Goal: Navigation & Orientation: Find specific page/section

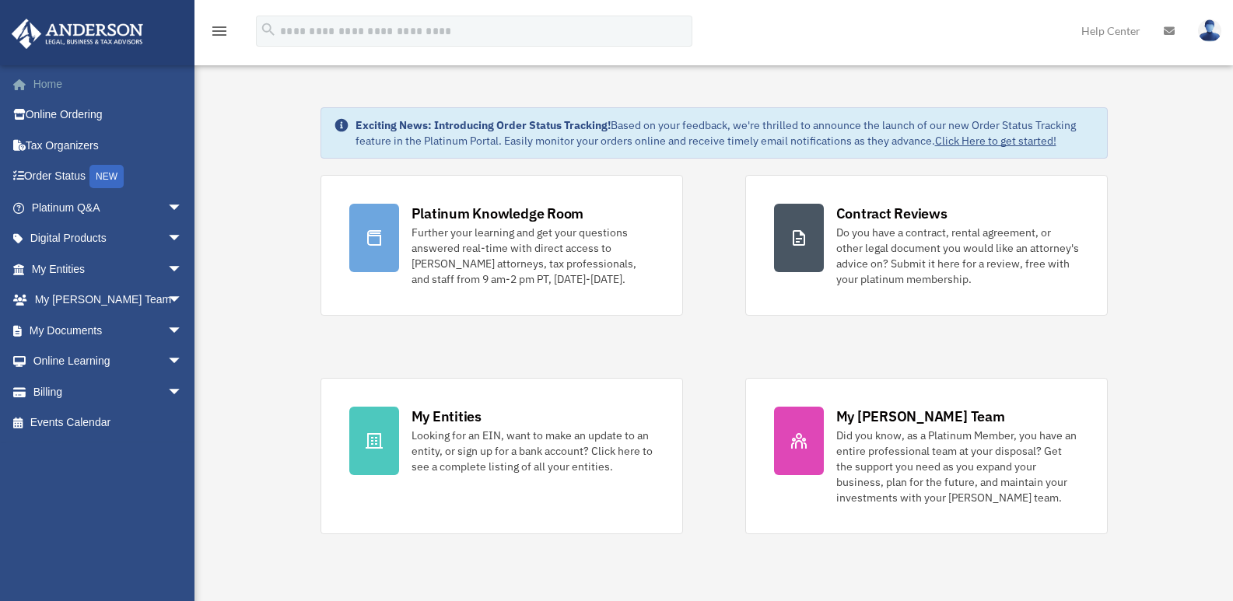
click at [39, 85] on link "Home" at bounding box center [108, 83] width 195 height 31
click at [121, 210] on link "Platinum Q&A arrow_drop_down" at bounding box center [108, 207] width 195 height 31
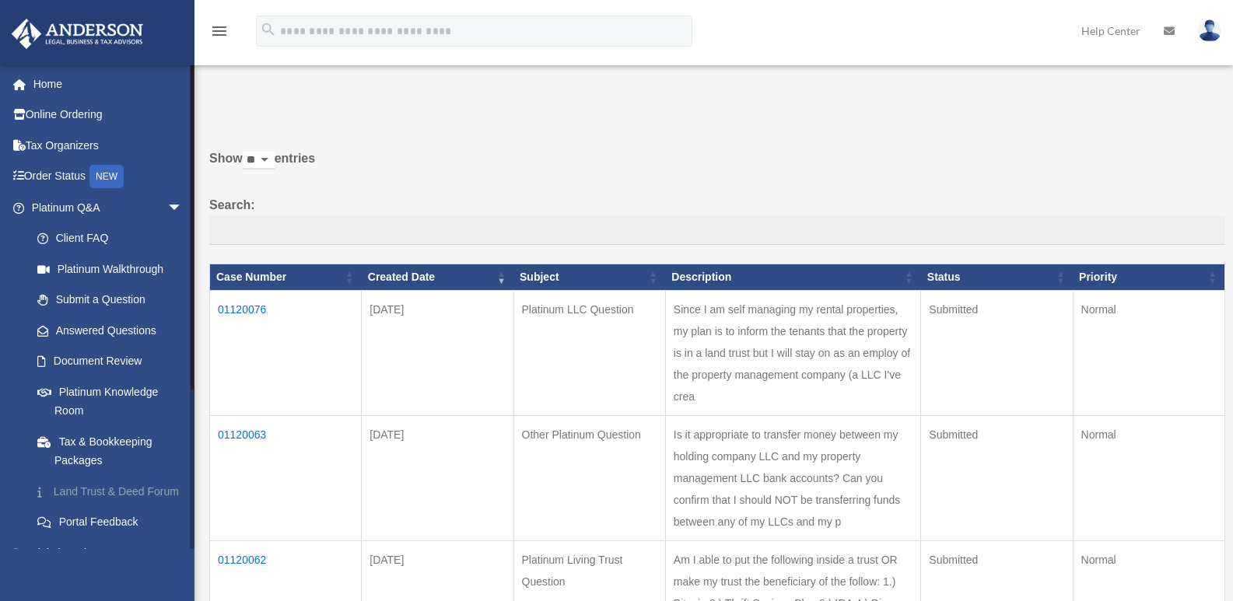
click at [64, 501] on link "Land Trust & Deed Forum" at bounding box center [114, 491] width 184 height 31
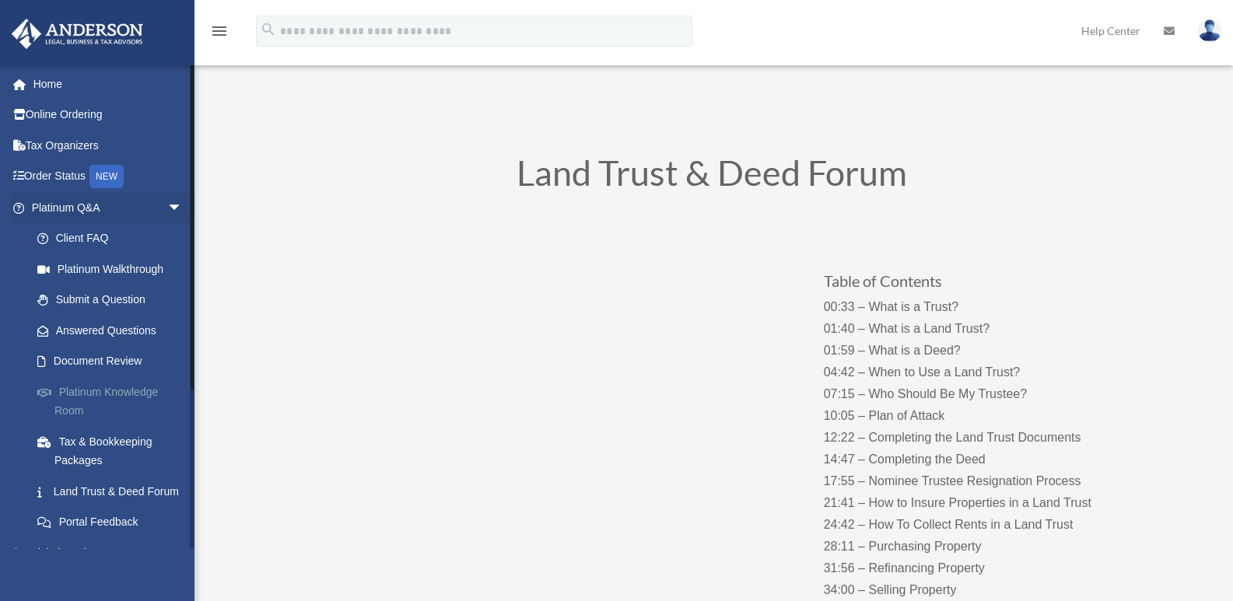
click at [108, 389] on link "Platinum Knowledge Room" at bounding box center [114, 401] width 184 height 50
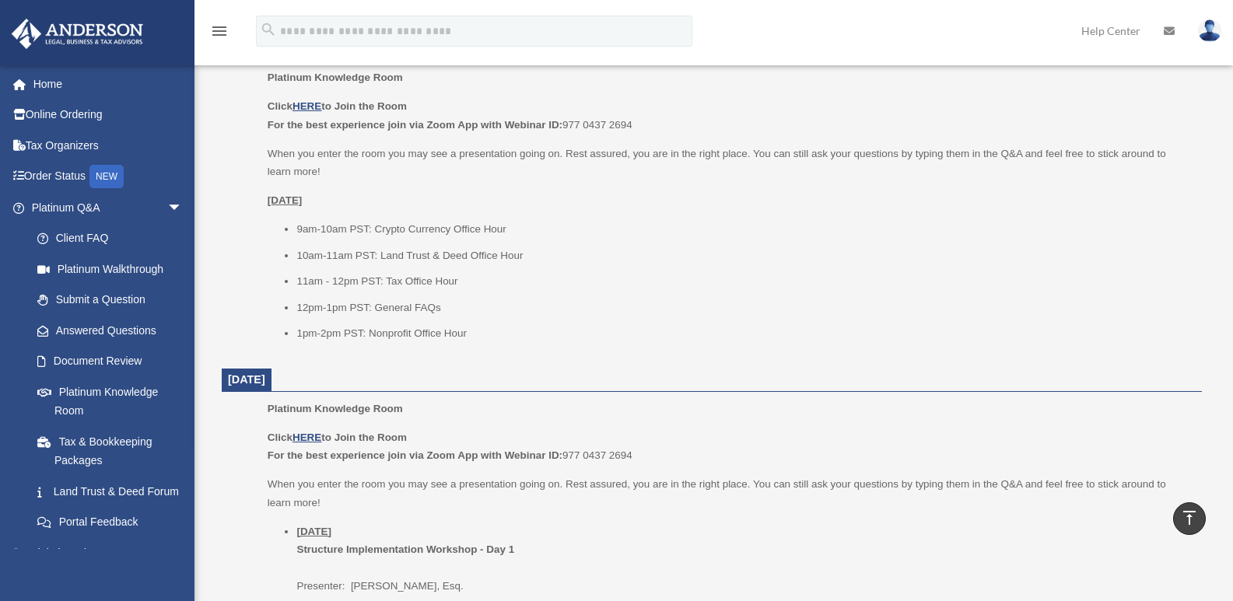
scroll to position [1089, 0]
